Goal: Task Accomplishment & Management: Manage account settings

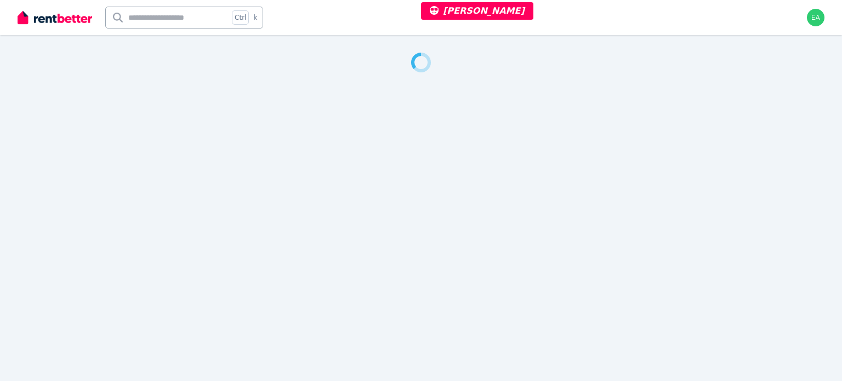
select select "***"
select select "**********"
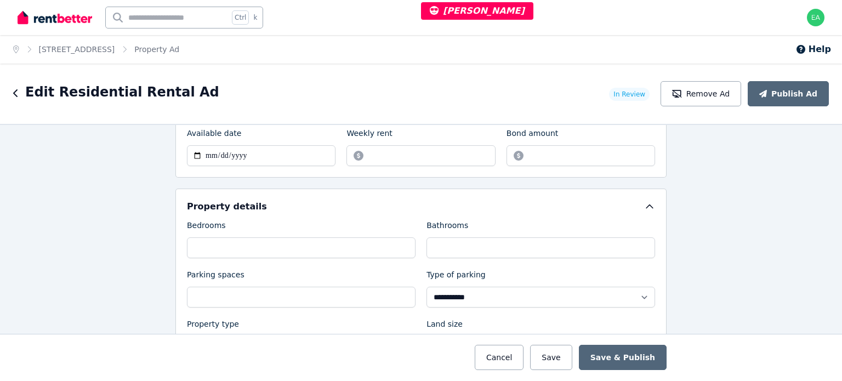
scroll to position [384, 0]
